Goal: Check status: Check status

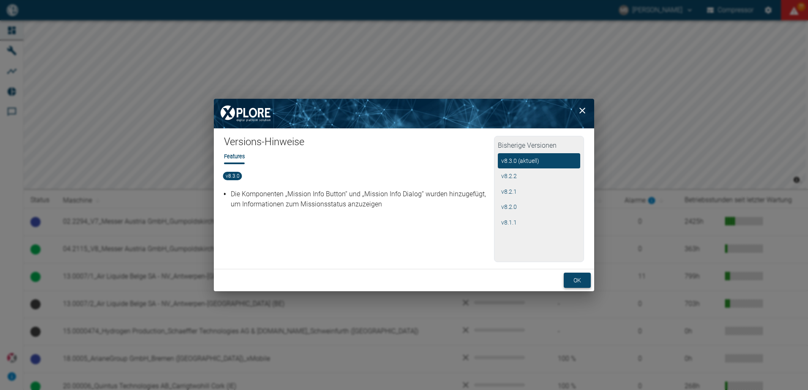
click at [574, 283] on button "ok" at bounding box center [577, 281] width 27 height 16
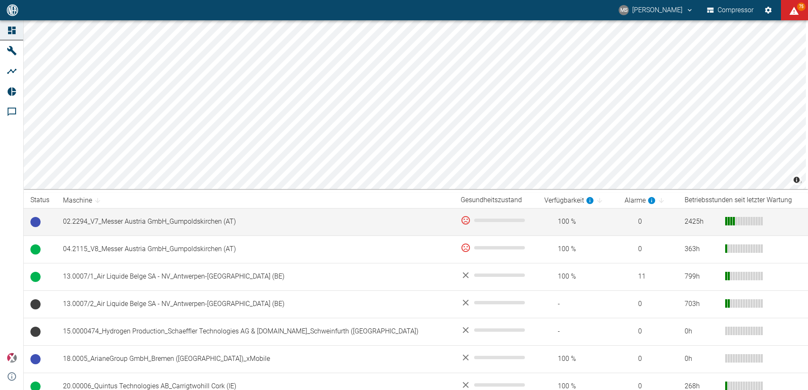
click at [788, 234] on td "2425 h" at bounding box center [743, 221] width 130 height 27
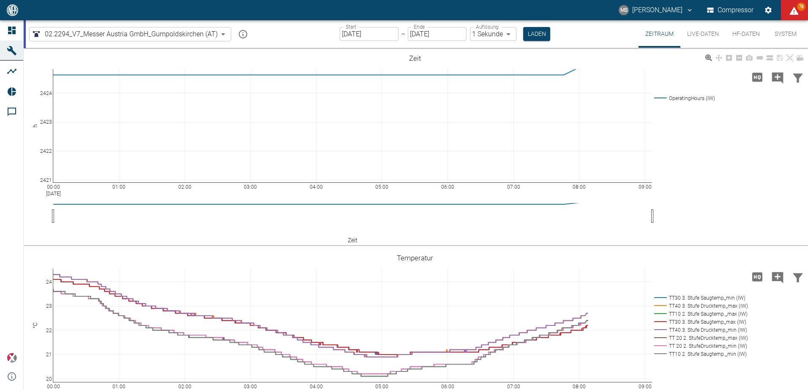
click at [763, 151] on div "00:00 Aug 28, 2025 01:00 02:00 03:00 04:00 05:00 06:00 07:00 08:00 09:00 2421 2…" at bounding box center [415, 147] width 782 height 190
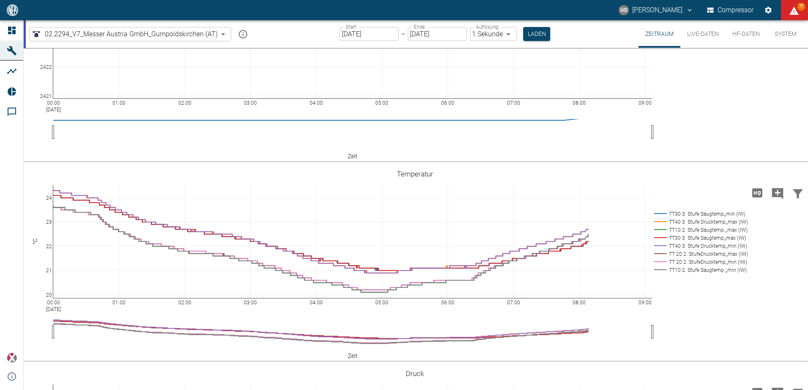
scroll to position [85, 0]
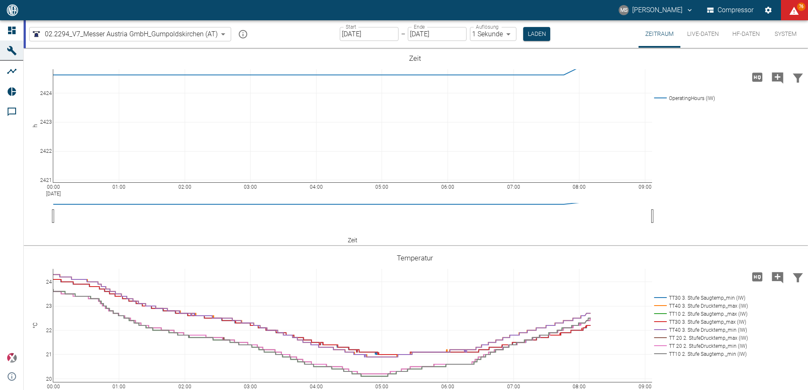
scroll to position [85, 0]
